Goal: Communication & Community: Answer question/provide support

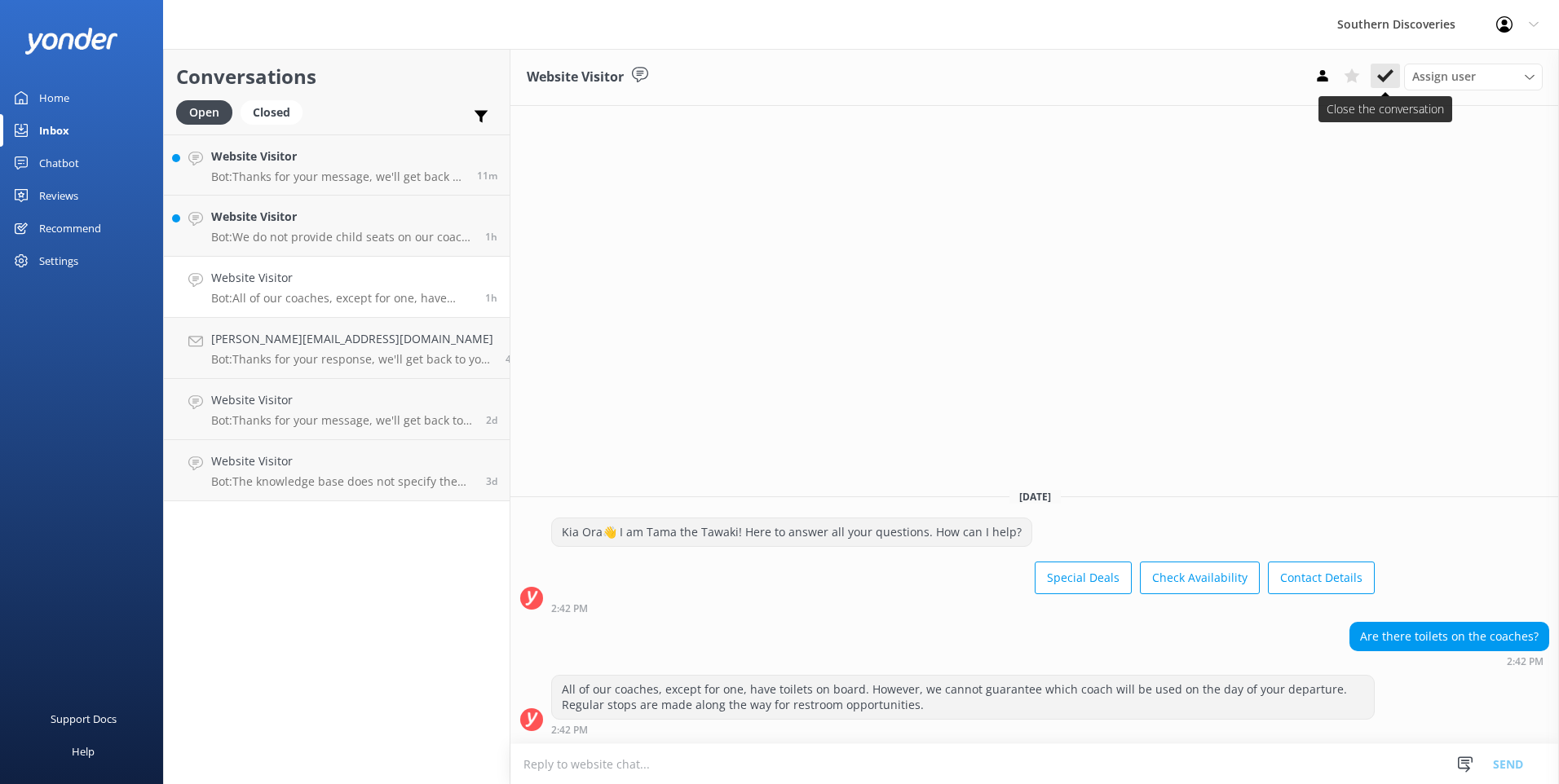
click at [1380, 74] on icon at bounding box center [1385, 76] width 16 height 16
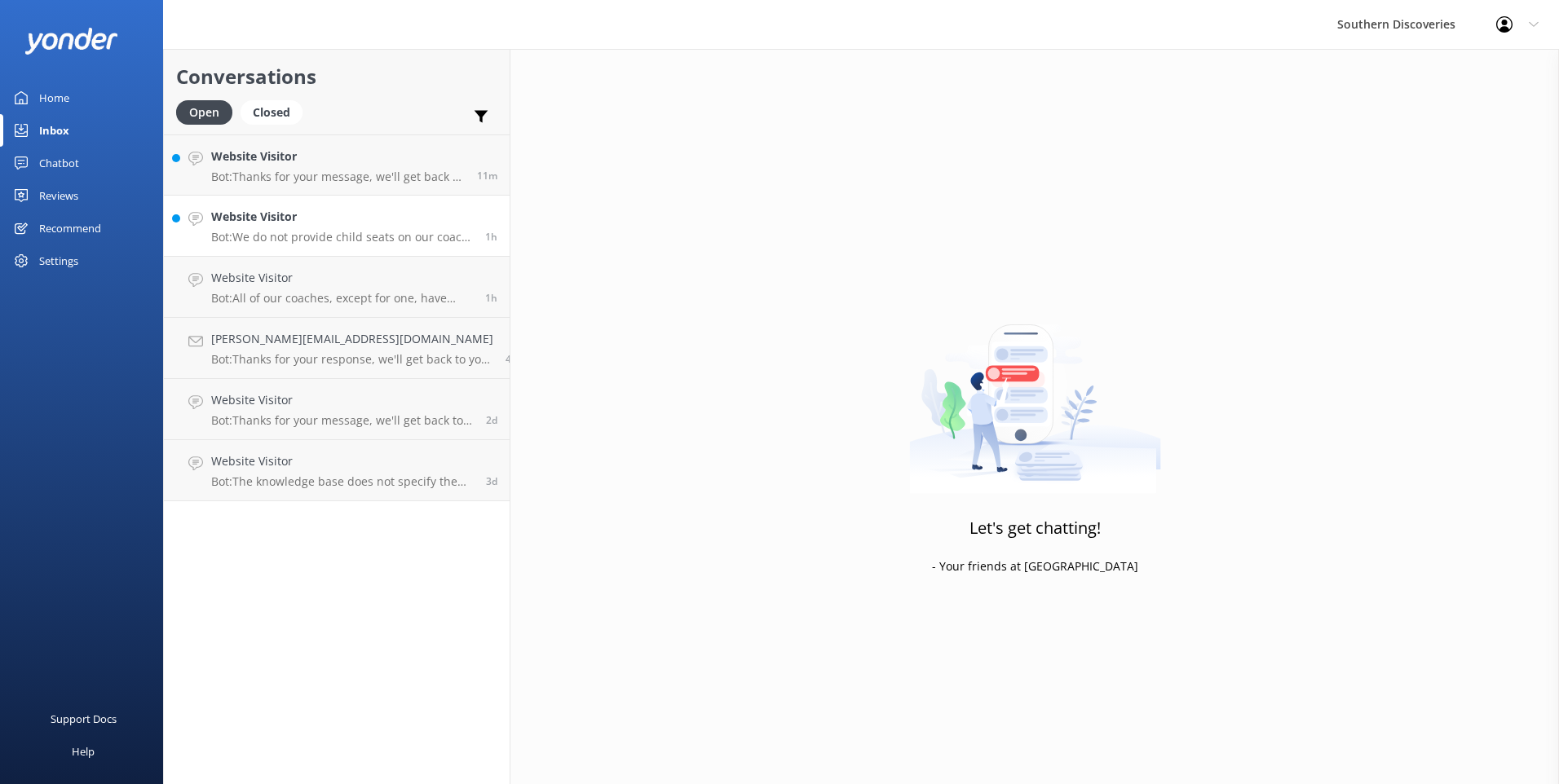
click at [197, 230] on link "Website Visitor Bot: We do not provide child seats on our coach trips. If you’r…" at bounding box center [337, 226] width 346 height 61
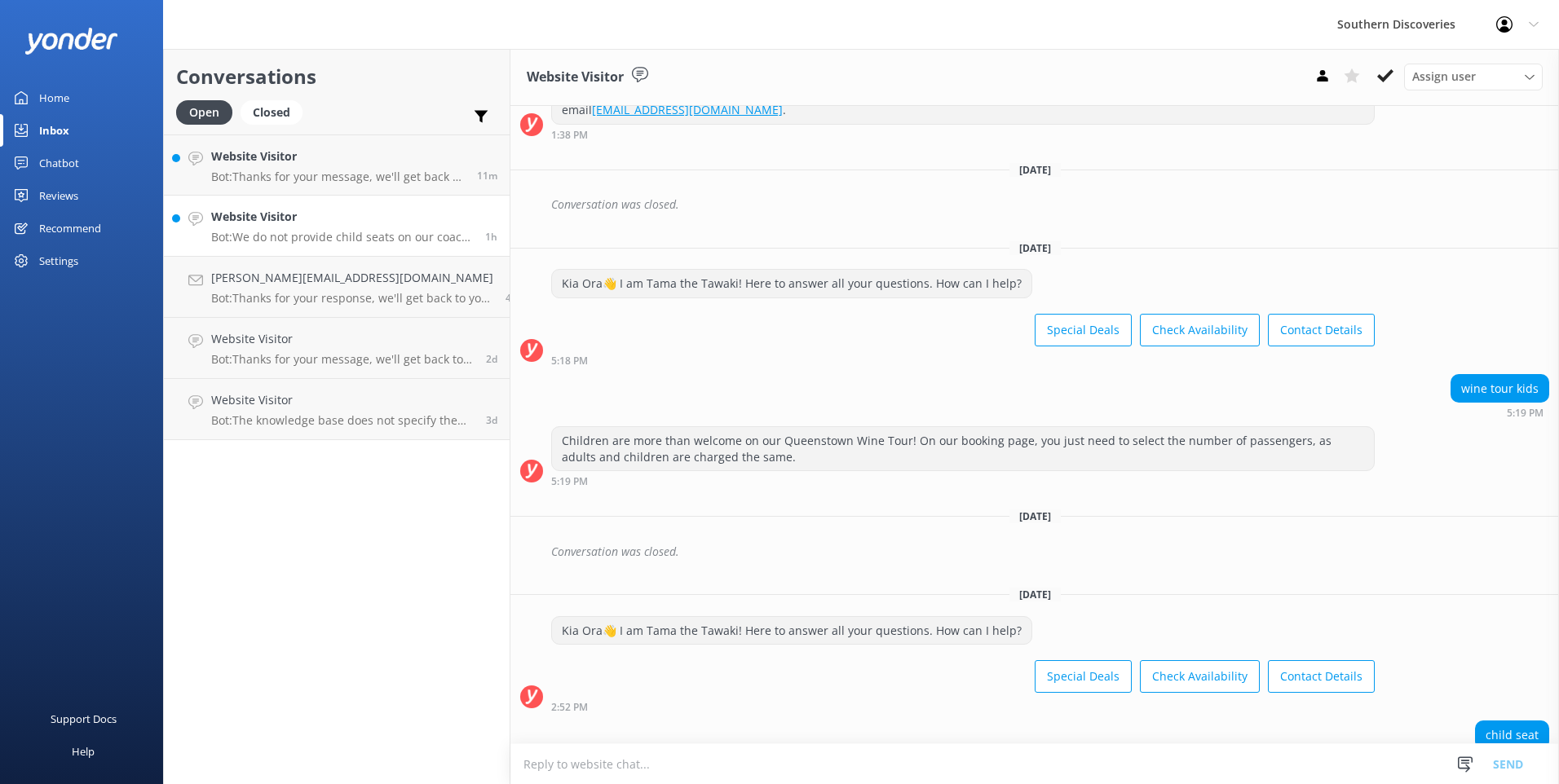
scroll to position [324, 0]
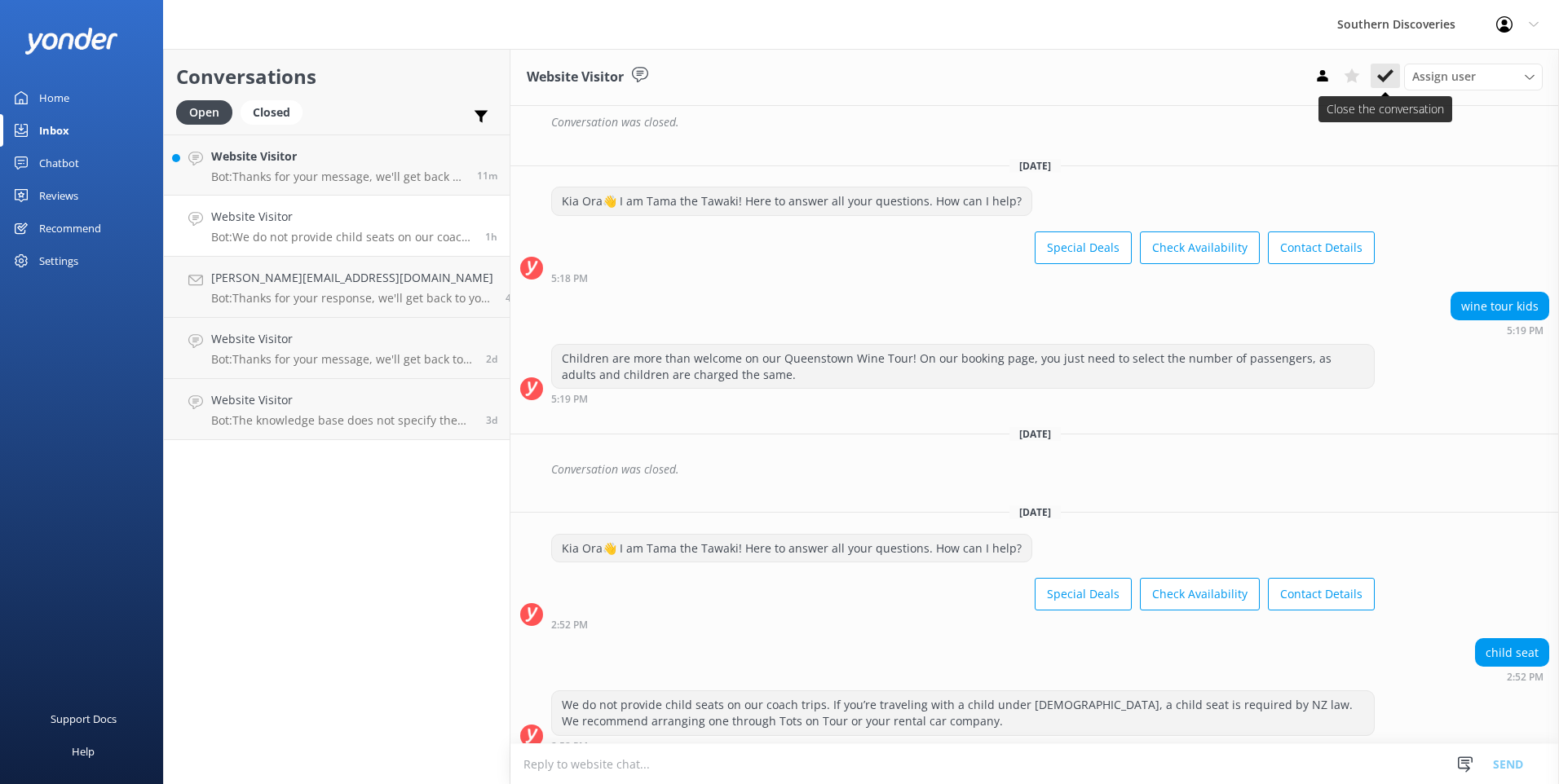
click at [1388, 77] on use at bounding box center [1385, 75] width 16 height 13
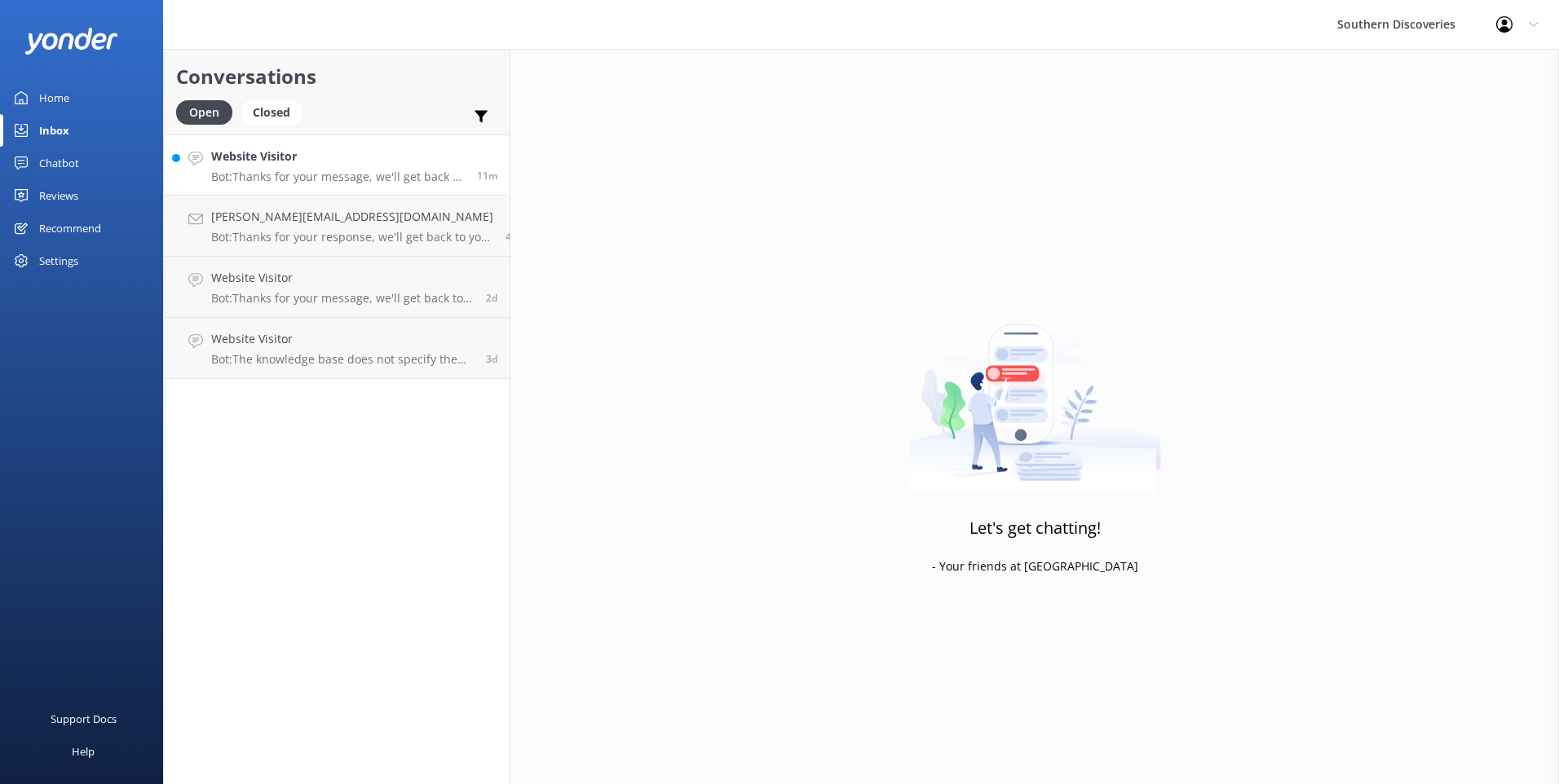
click at [275, 159] on h4 "Website Visitor" at bounding box center [338, 157] width 253 height 18
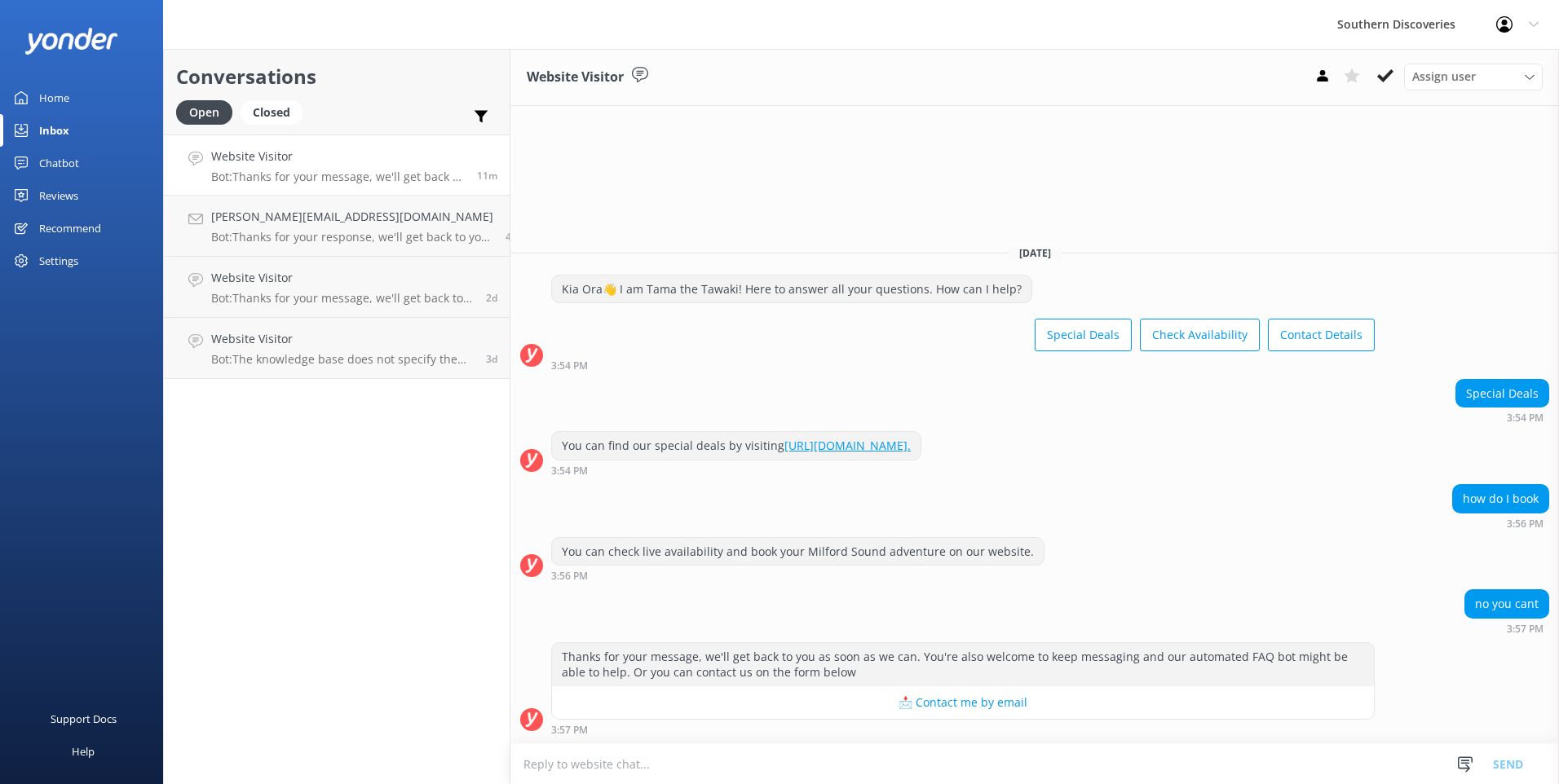
click at [767, 757] on textarea at bounding box center [1034, 763] width 1049 height 40
paste textarea "[URL][DOMAIN_NAME]"
drag, startPoint x: 1178, startPoint y: 768, endPoint x: 1191, endPoint y: 762, distance: 14.3
click at [1180, 766] on textarea "Kia Ora, you can easily check the availability and book throughout website: [UR…" at bounding box center [1034, 764] width 1049 height 41
type textarea "Kia Ora, you can easily check the availability and book throughout website: [UR…"
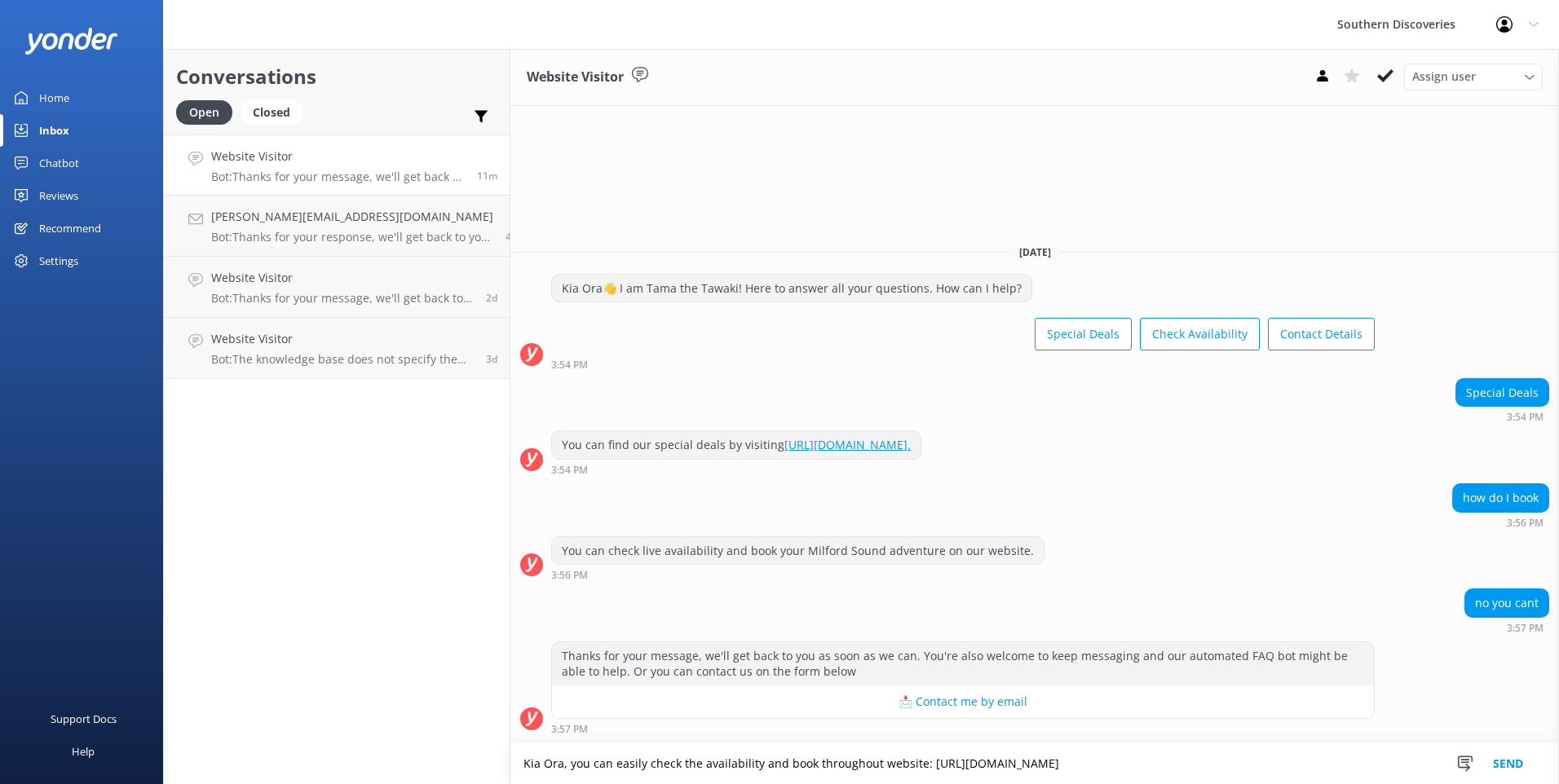
click at [1511, 762] on button "Send" at bounding box center [1508, 764] width 61 height 41
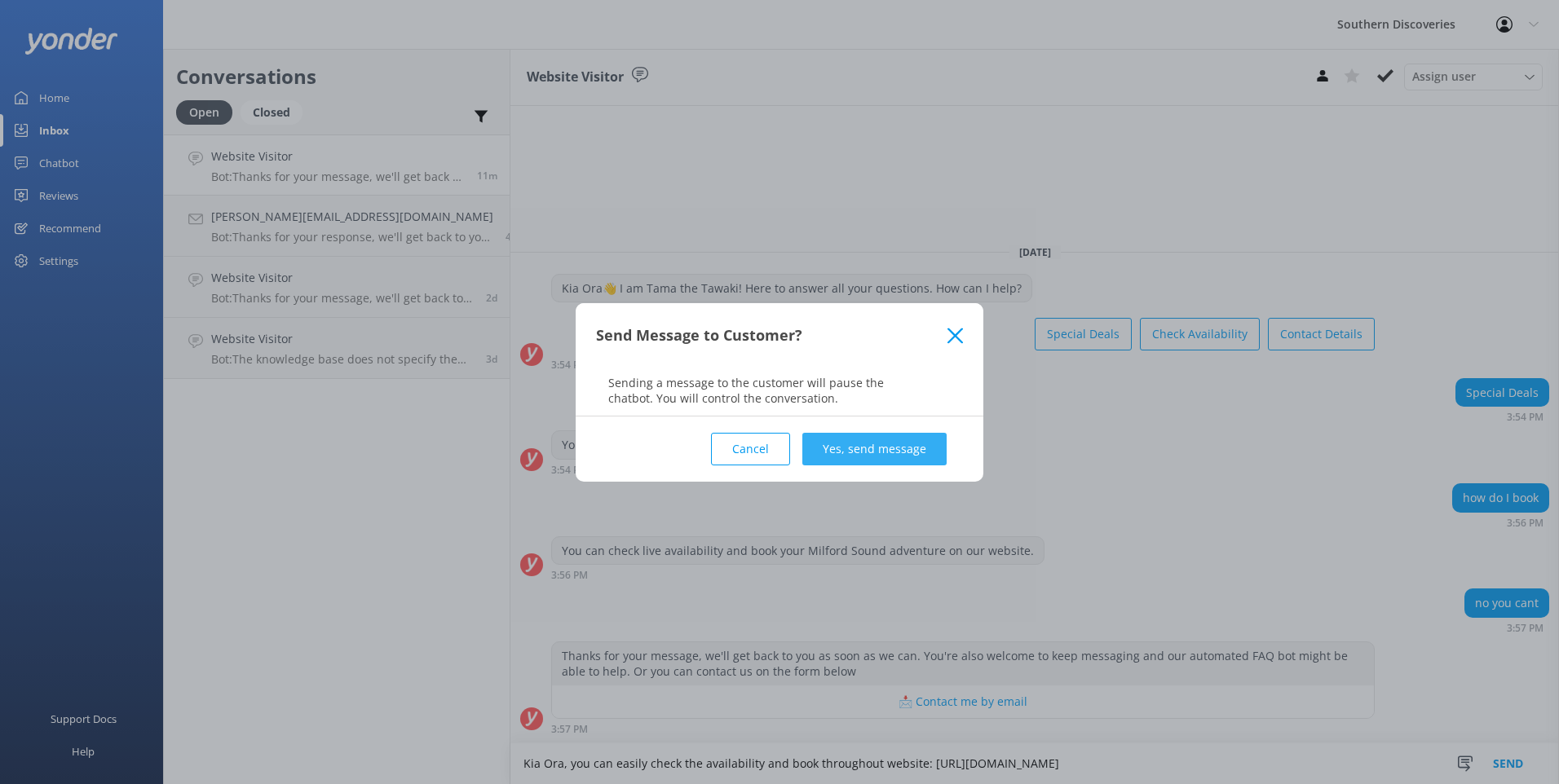
click at [926, 448] on button "Yes, send message" at bounding box center [874, 449] width 144 height 32
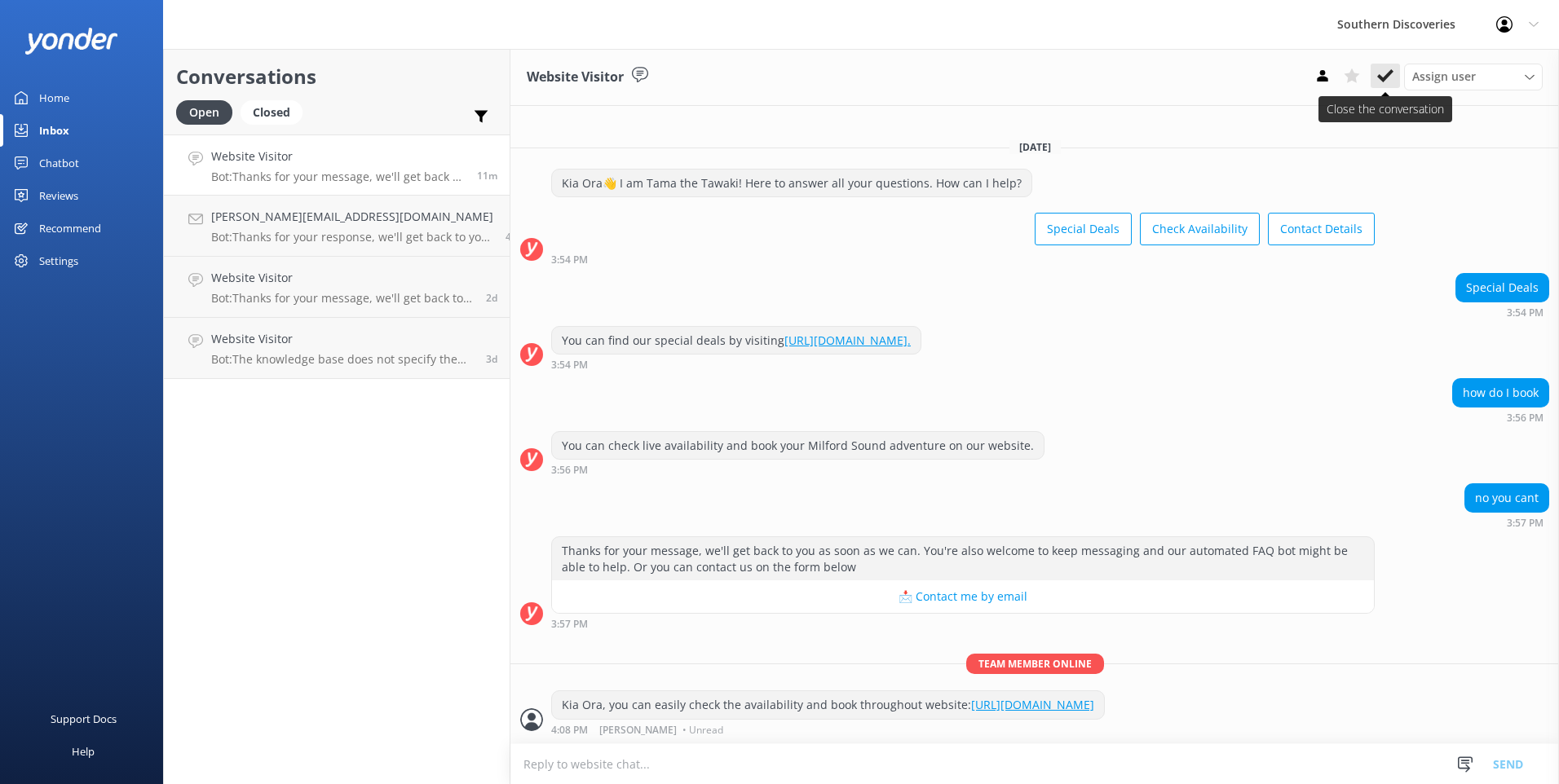
click at [1390, 79] on icon at bounding box center [1385, 76] width 16 height 16
